Goal: Transaction & Acquisition: Download file/media

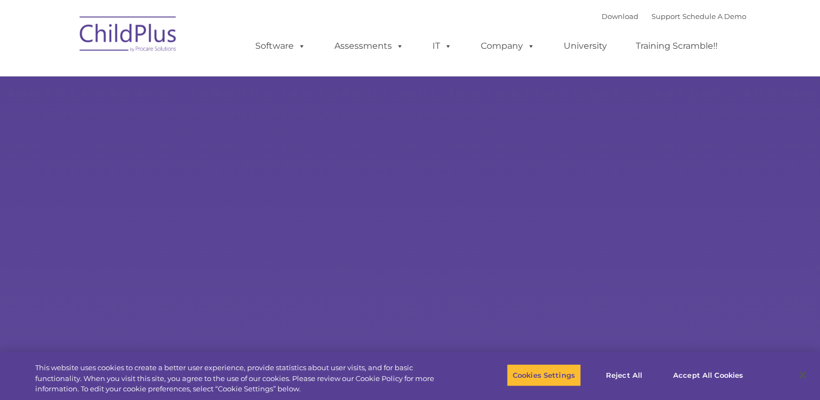
select select "MEDIUM"
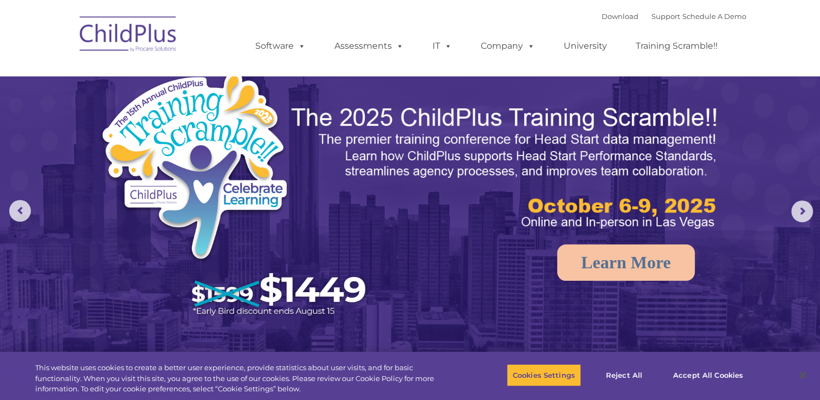
click at [601, 22] on div "Download Support | Schedule A Demo " at bounding box center [673, 16] width 145 height 16
click at [601, 21] on link "Download" at bounding box center [619, 16] width 37 height 9
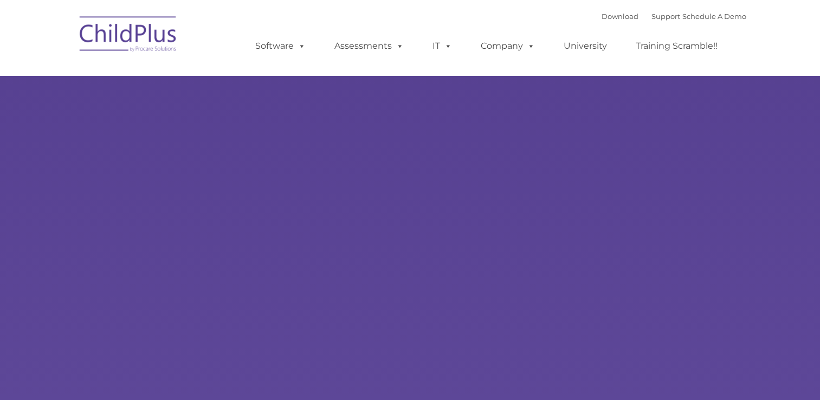
type input ""
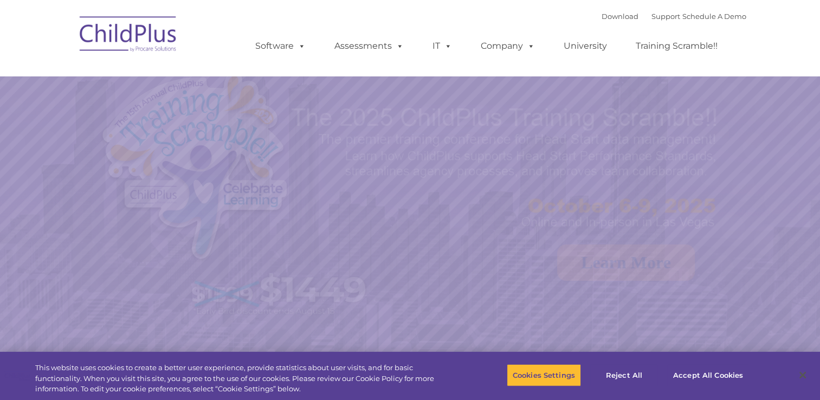
select select "MEDIUM"
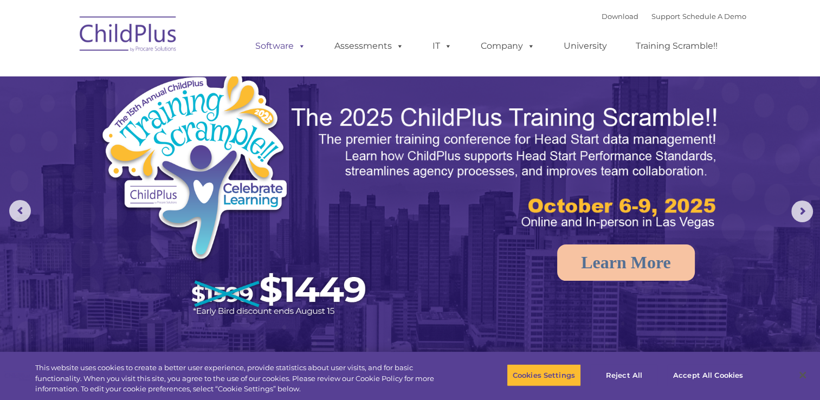
click at [289, 38] on link "Software" at bounding box center [280, 46] width 72 height 22
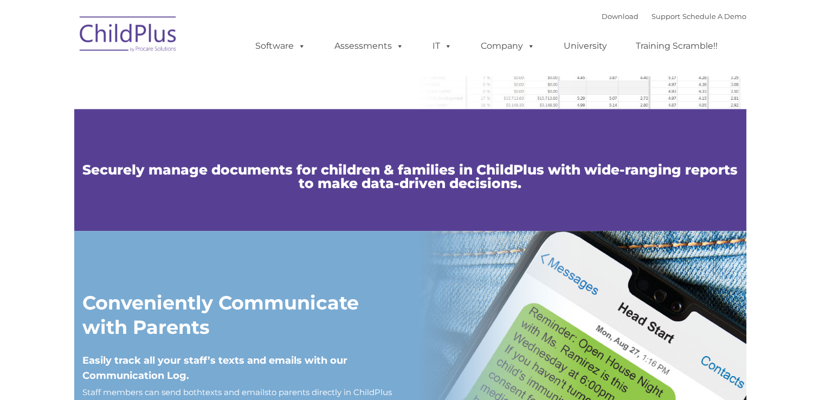
type input ""
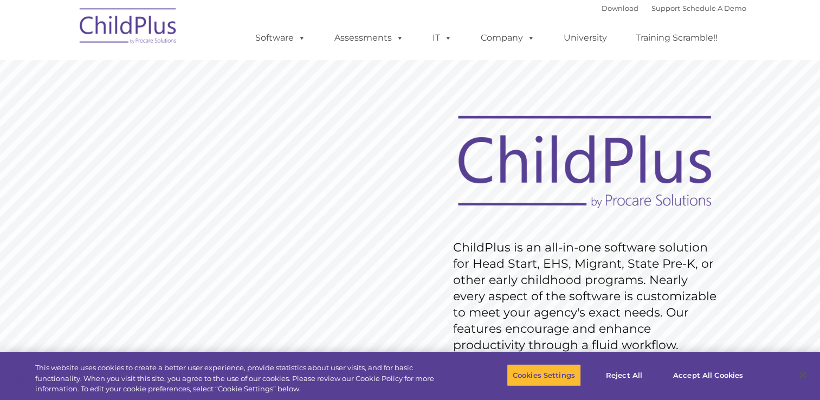
click at [106, 33] on img at bounding box center [128, 28] width 108 height 54
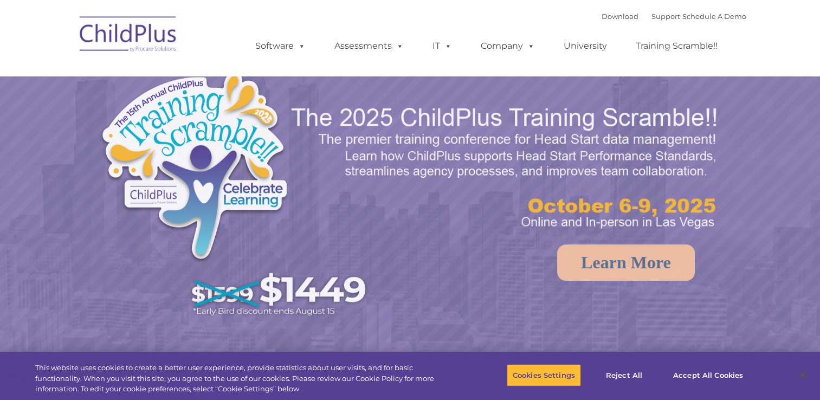
select select "MEDIUM"
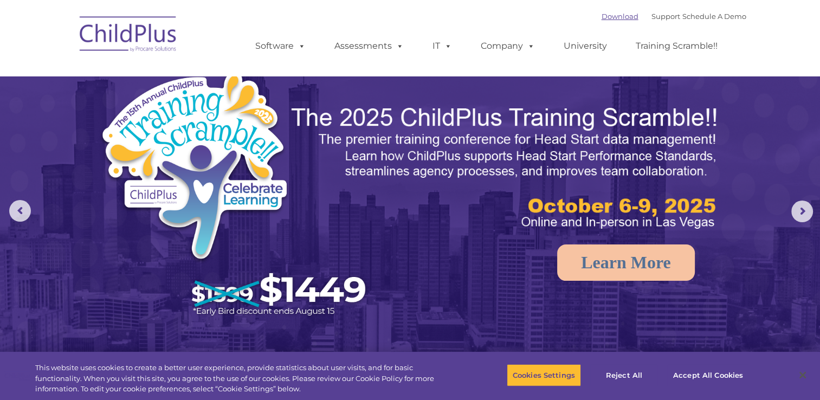
click at [601, 17] on link "Download" at bounding box center [619, 16] width 37 height 9
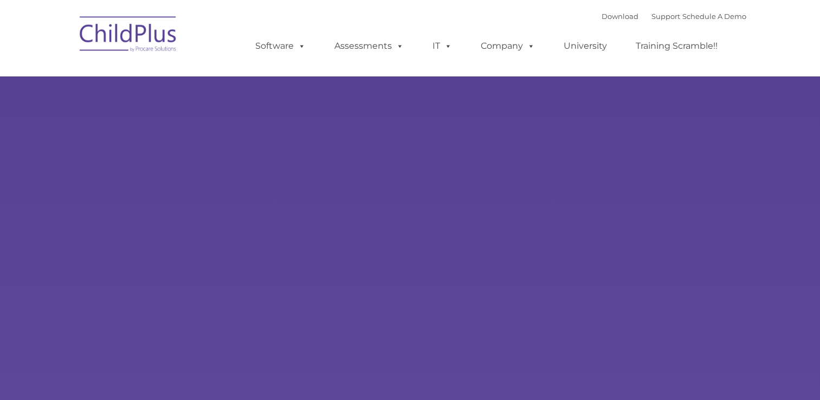
type input ""
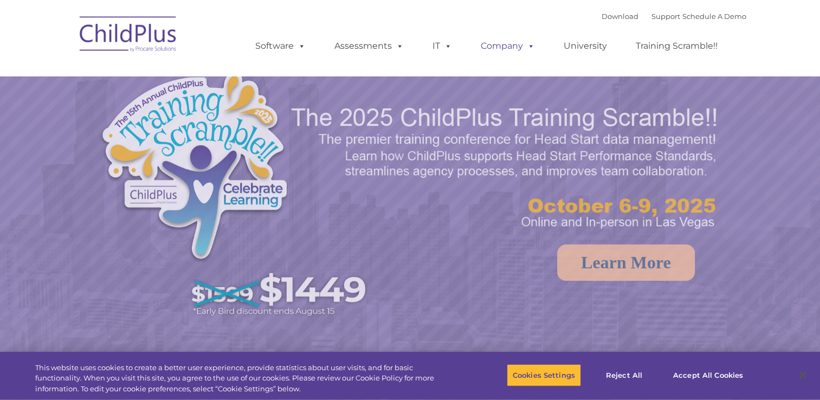
select select "MEDIUM"
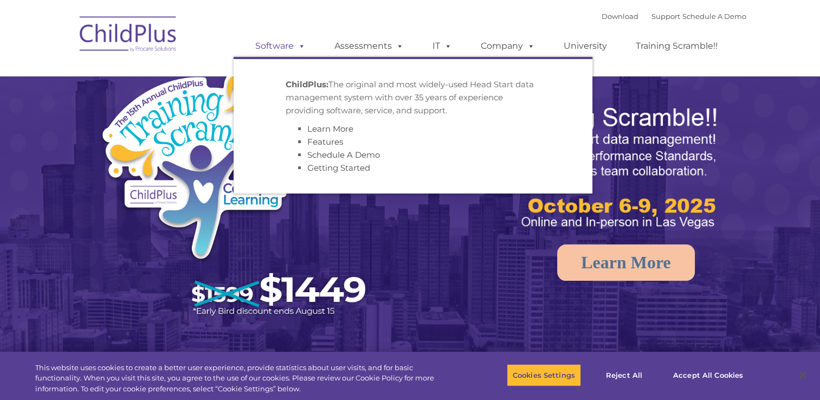
click at [303, 50] on span at bounding box center [300, 46] width 12 height 10
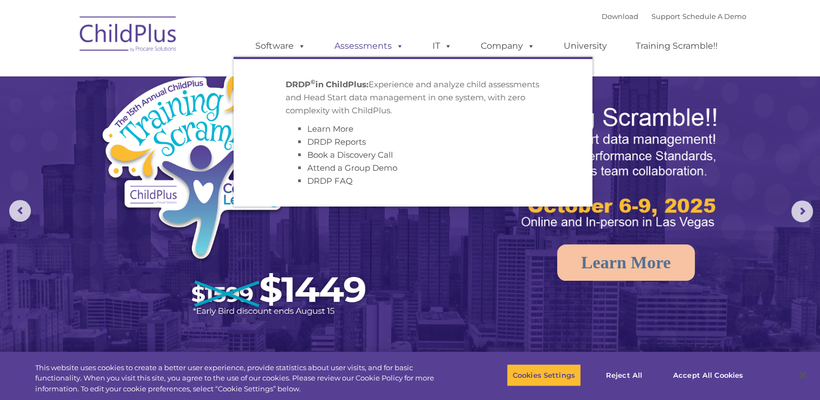
click at [381, 56] on link "Assessments" at bounding box center [368, 46] width 91 height 22
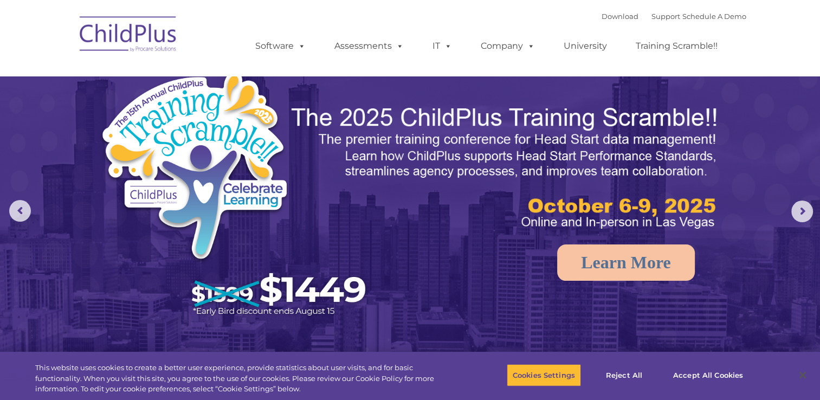
click at [607, 5] on nav "Download Support | Schedule A Demo  MENU MENU Software ChildPlus: The original…" at bounding box center [410, 38] width 820 height 76
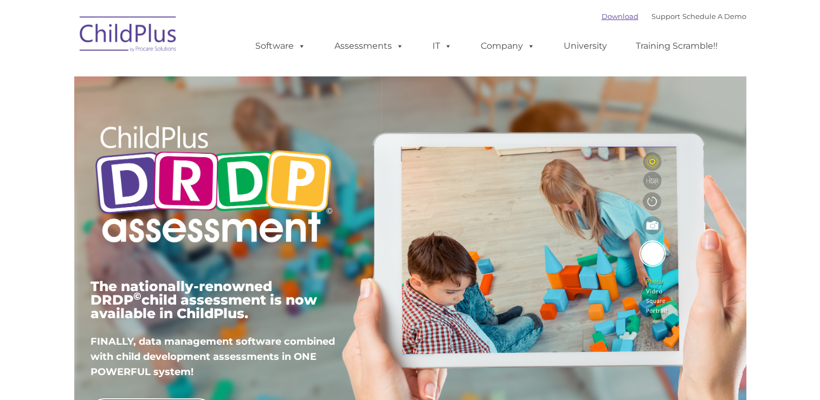
click at [606, 16] on link "Download" at bounding box center [619, 16] width 37 height 9
type input ""
